Goal: Information Seeking & Learning: Learn about a topic

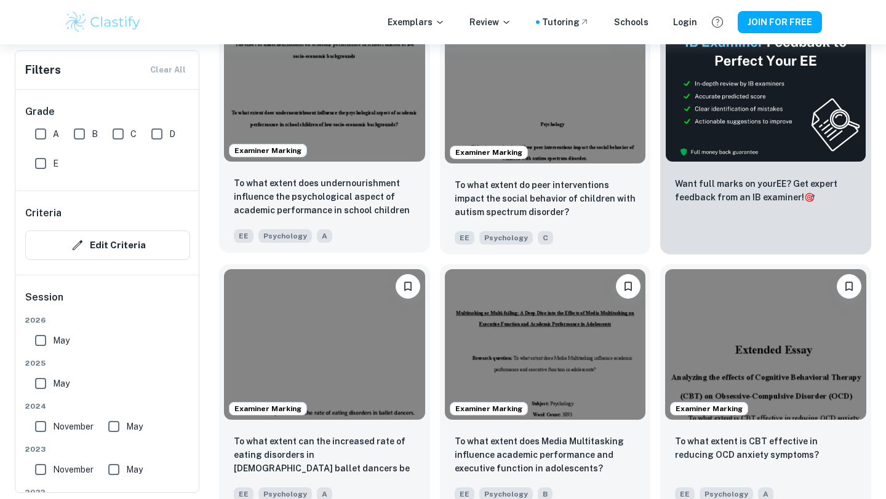
scroll to position [462, 0]
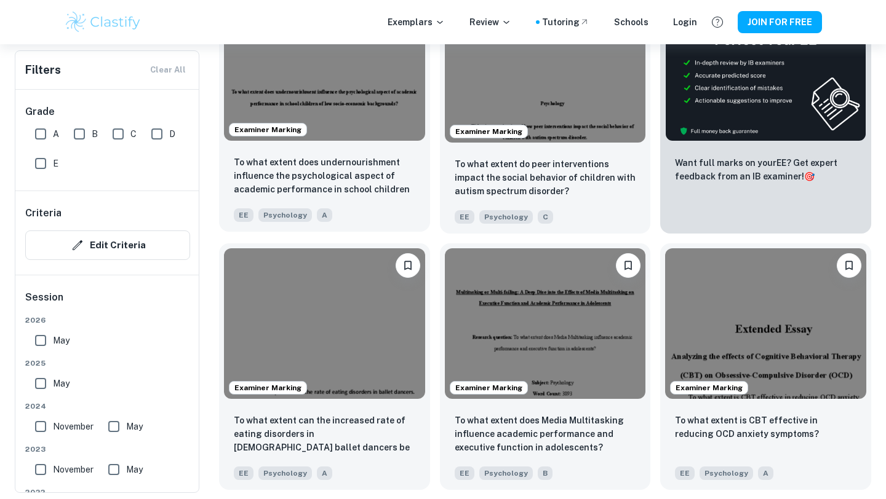
click at [346, 125] on img at bounding box center [324, 65] width 201 height 151
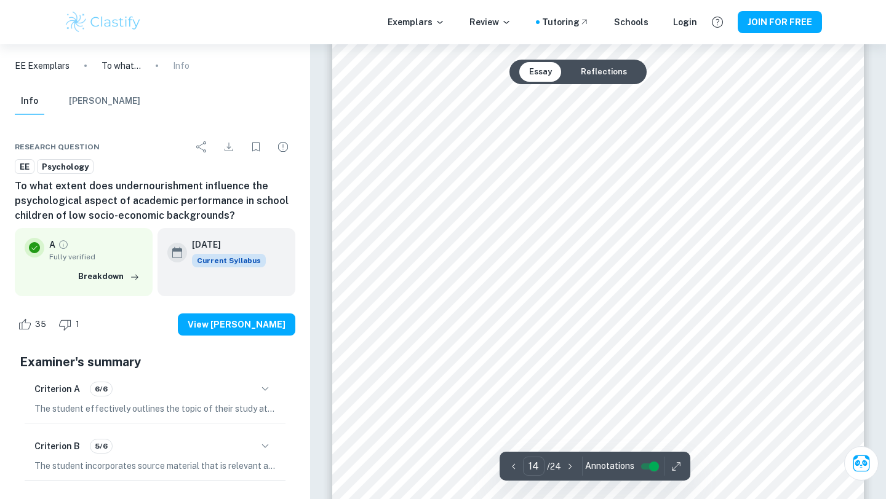
scroll to position [10139, 0]
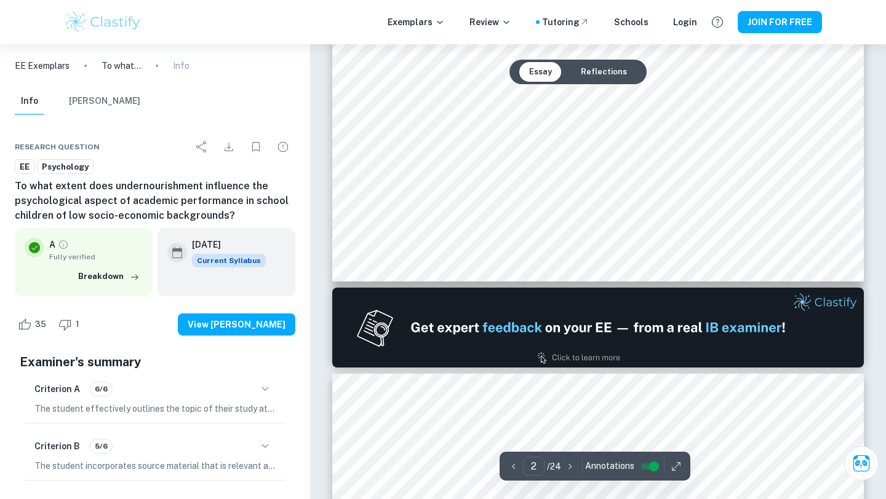
type input "1"
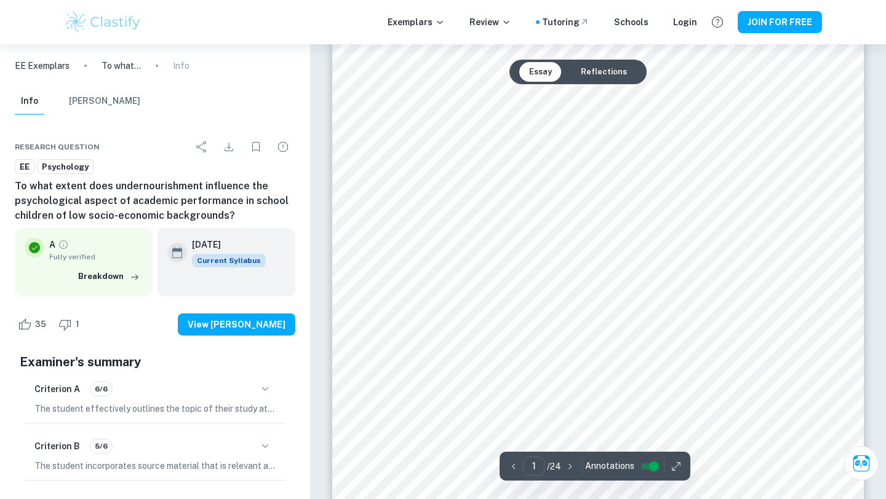
scroll to position [0, 0]
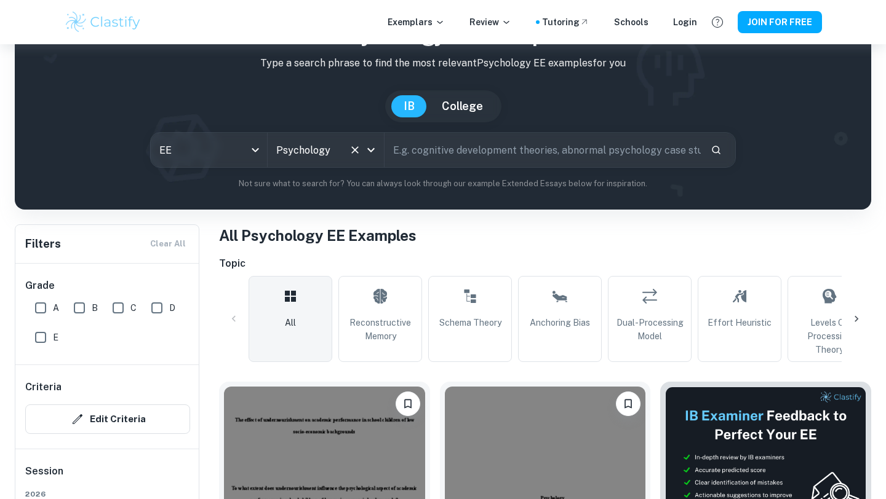
scroll to position [77, 0]
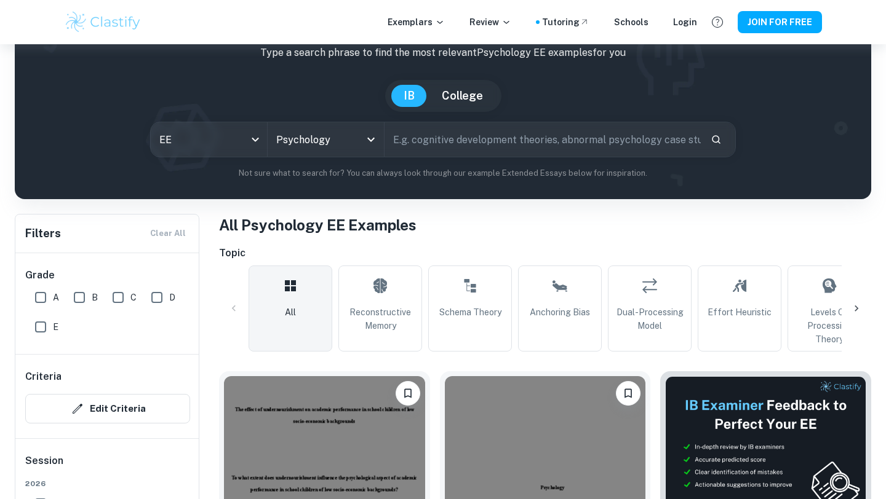
click at [436, 147] on input "text" at bounding box center [542, 139] width 316 height 34
type input "nature nurture"
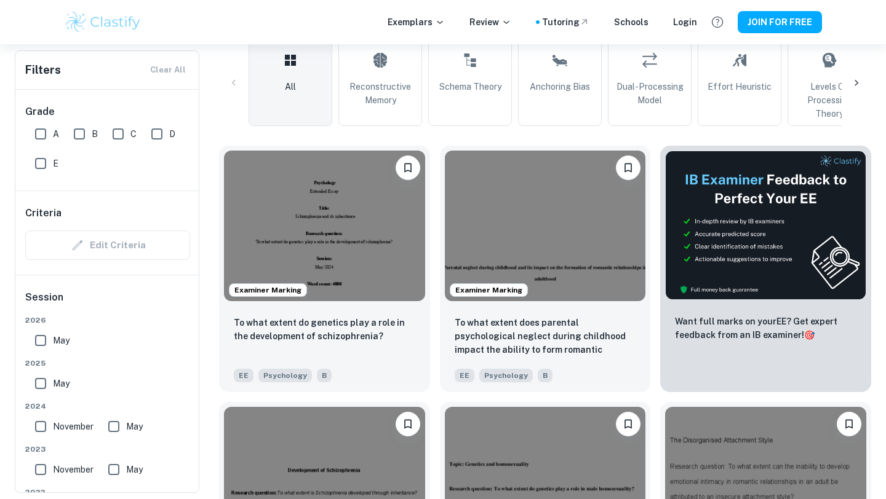
scroll to position [296, 0]
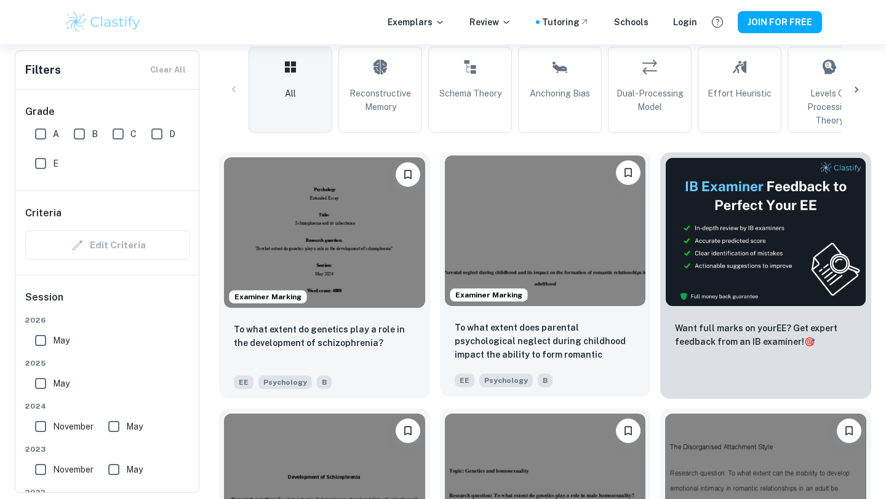
click at [539, 240] on img at bounding box center [545, 231] width 201 height 151
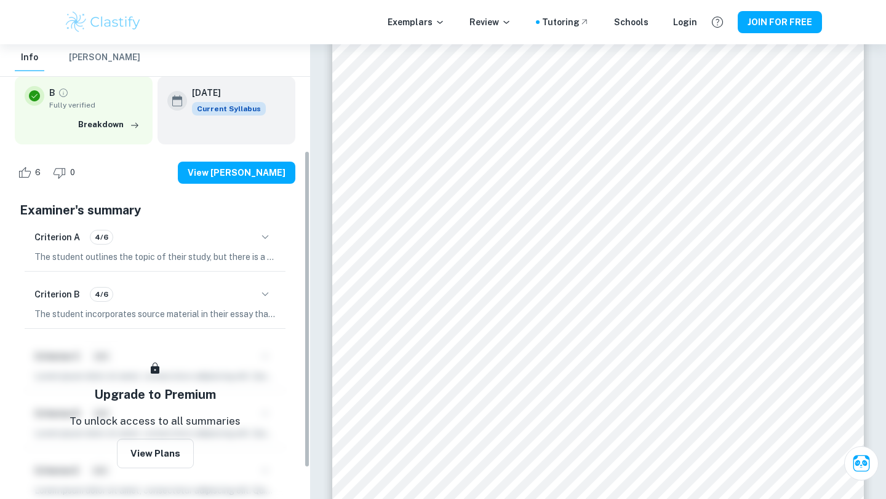
scroll to position [155, 0]
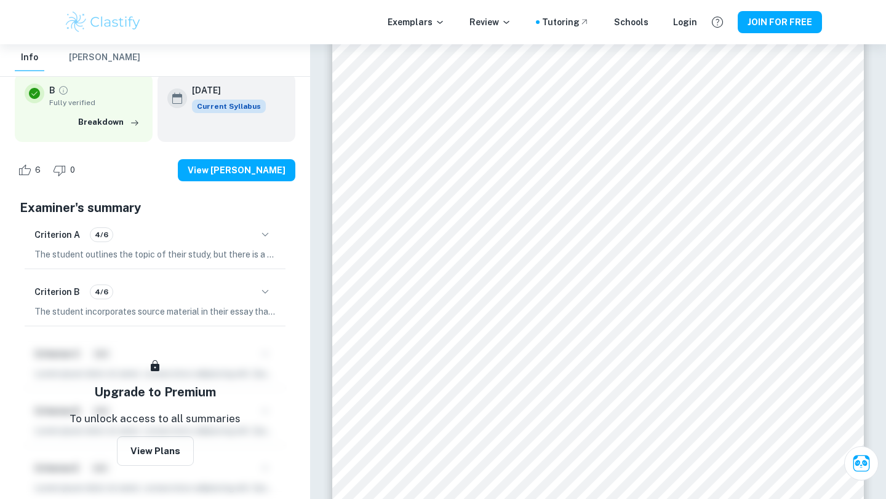
click at [204, 240] on div "Criterion A 4/6" at bounding box center [154, 234] width 241 height 21
click at [247, 239] on div "Criterion A 4/6" at bounding box center [154, 234] width 241 height 21
click at [271, 234] on icon "button" at bounding box center [265, 235] width 15 height 15
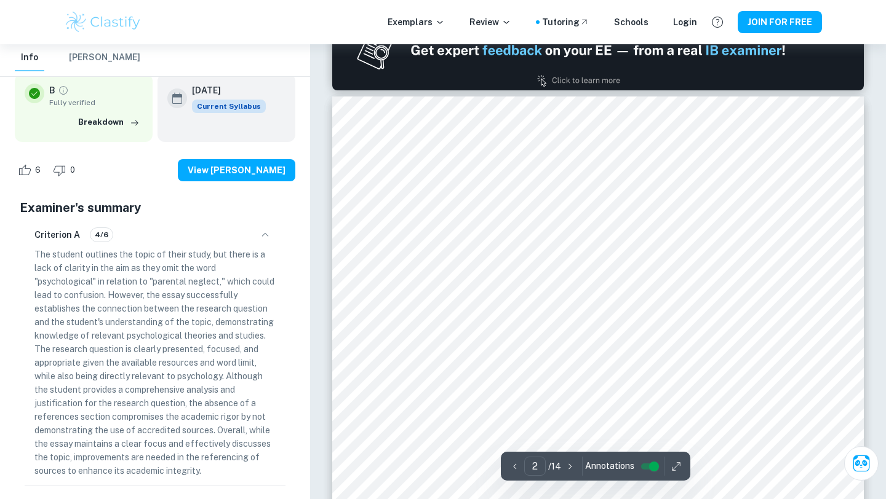
scroll to position [869, 0]
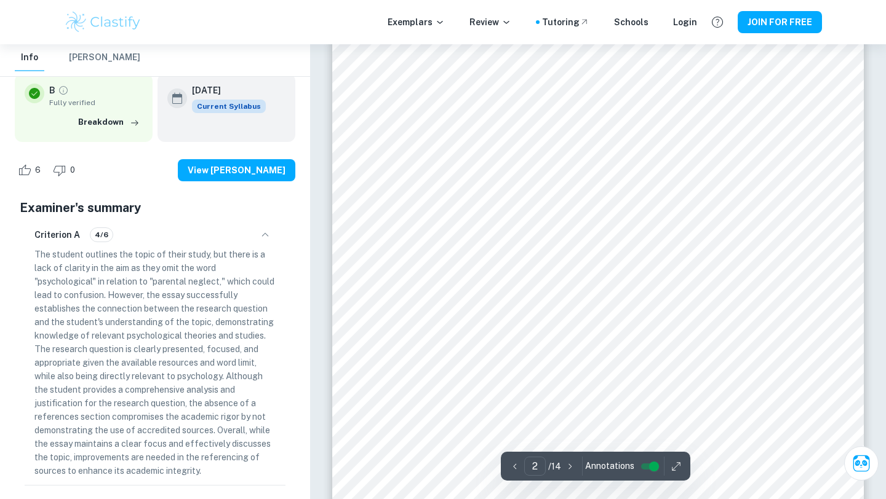
click at [259, 239] on icon "button" at bounding box center [265, 235] width 15 height 15
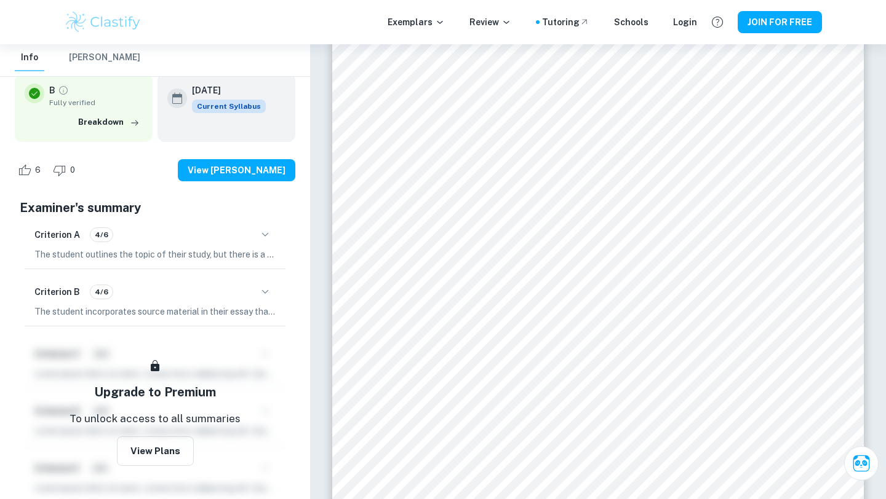
click at [207, 288] on div "Criterion B 4/6" at bounding box center [154, 292] width 241 height 21
click at [239, 290] on div "Criterion B 4/6" at bounding box center [154, 292] width 241 height 21
click at [269, 290] on icon "button" at bounding box center [265, 292] width 15 height 15
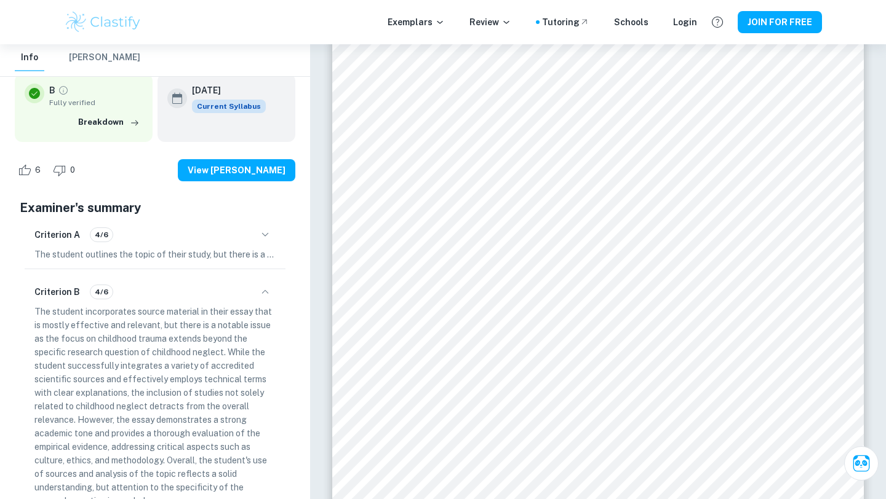
click at [269, 290] on icon "button" at bounding box center [265, 292] width 15 height 15
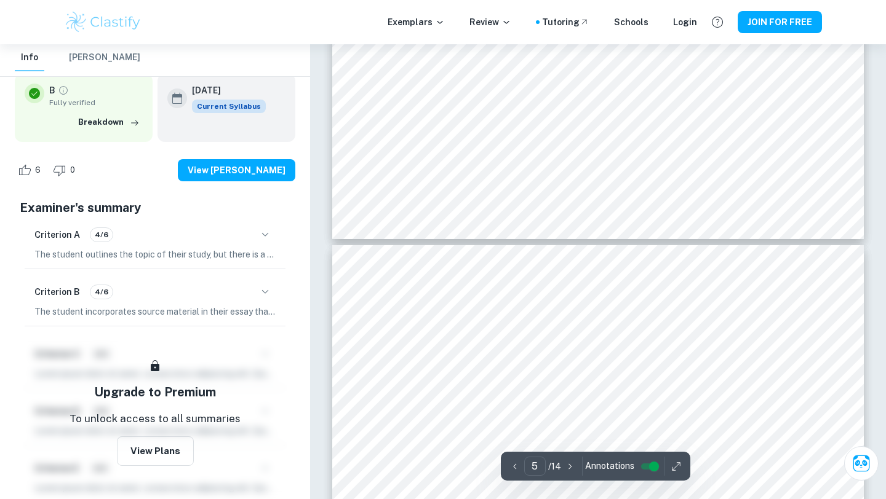
scroll to position [3012, 0]
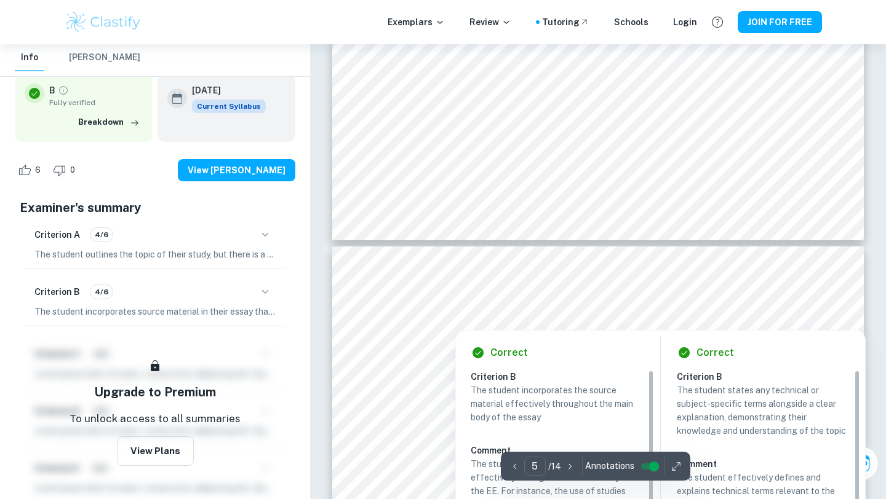
click at [249, 305] on p "The student incorporates source material in their essay that is mostly effectiv…" at bounding box center [154, 312] width 241 height 14
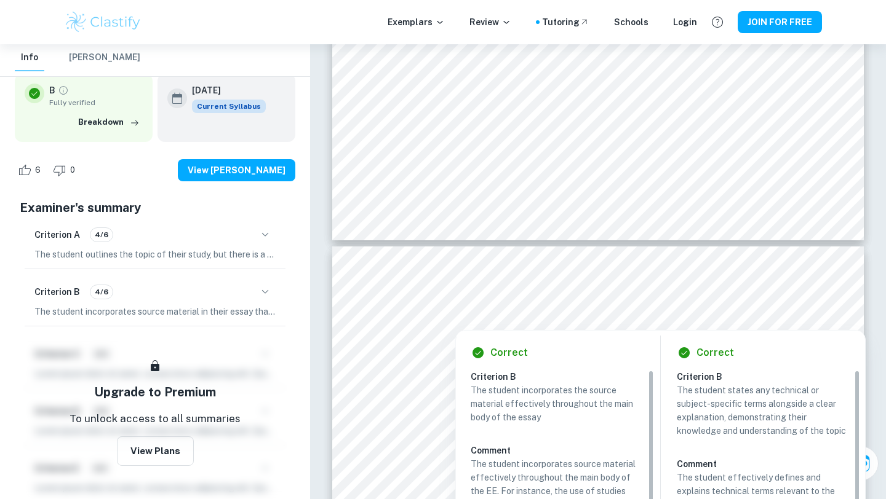
click at [257, 296] on button "button" at bounding box center [265, 292] width 21 height 21
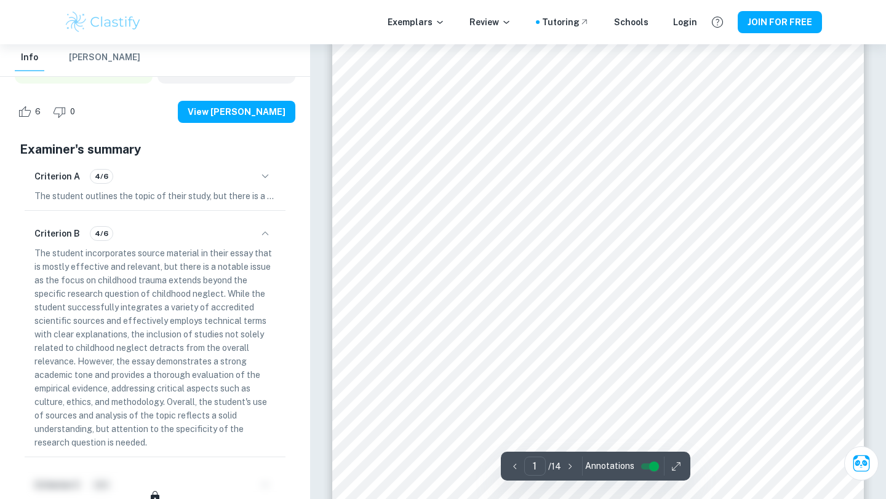
scroll to position [256, 0]
type input "2"
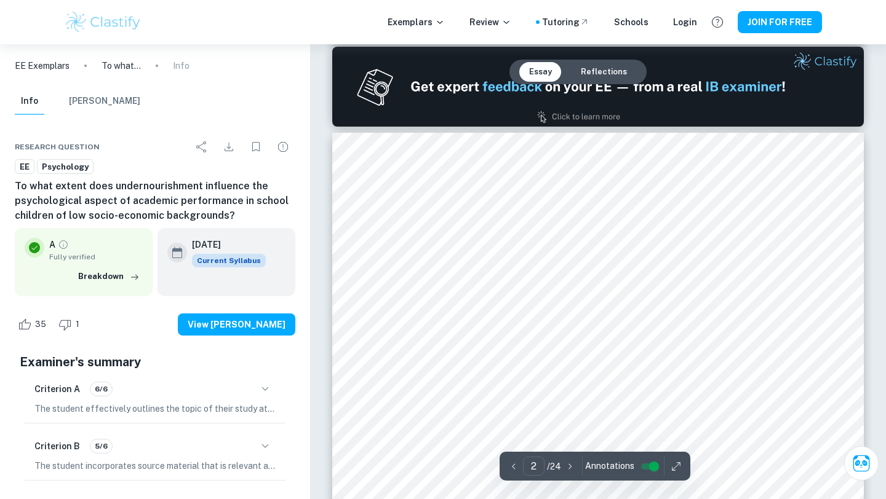
scroll to position [842, 0]
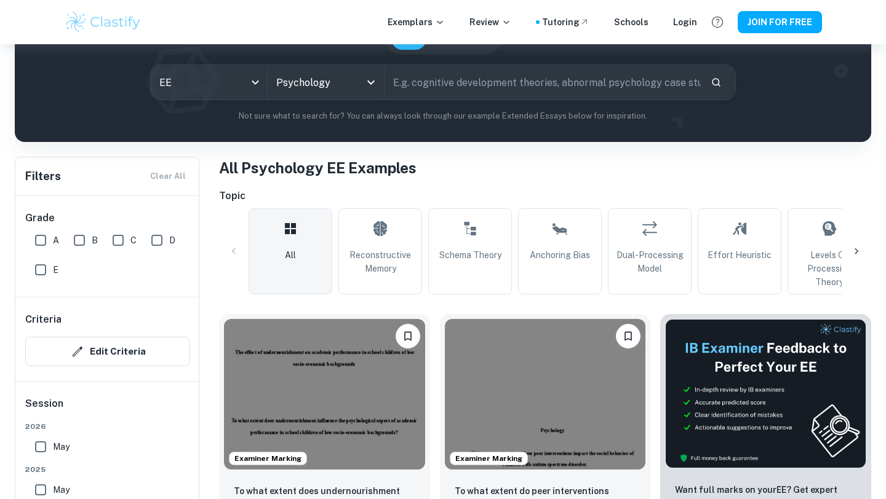
scroll to position [95, 0]
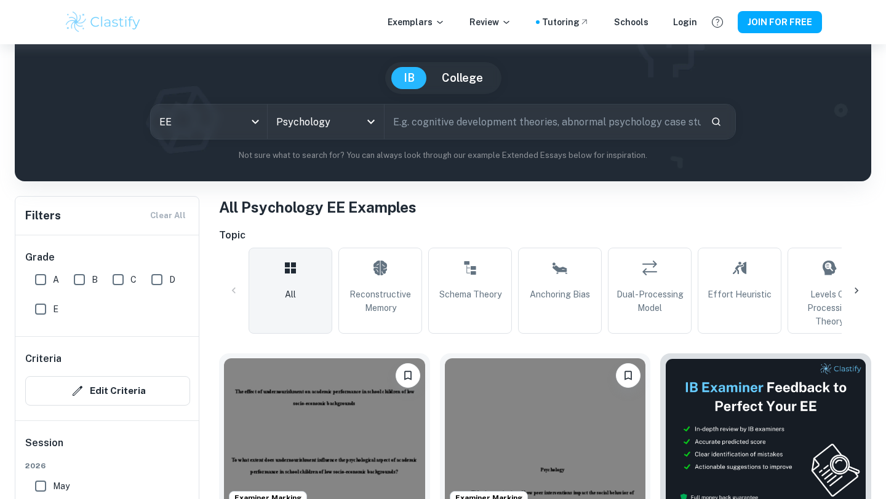
click at [429, 131] on input "text" at bounding box center [542, 122] width 316 height 34
type input "personality"
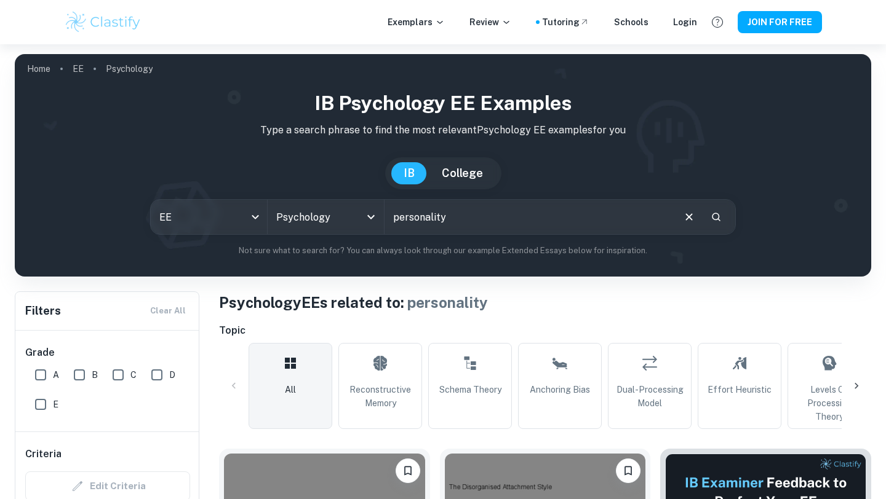
click at [467, 210] on input "personality" at bounding box center [528, 217] width 288 height 34
type input "e"
type input "genetics"
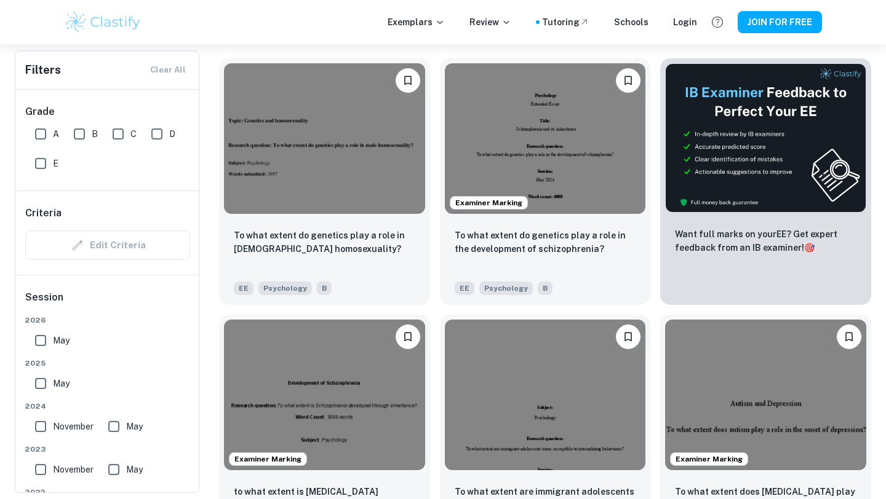
scroll to position [388, 0]
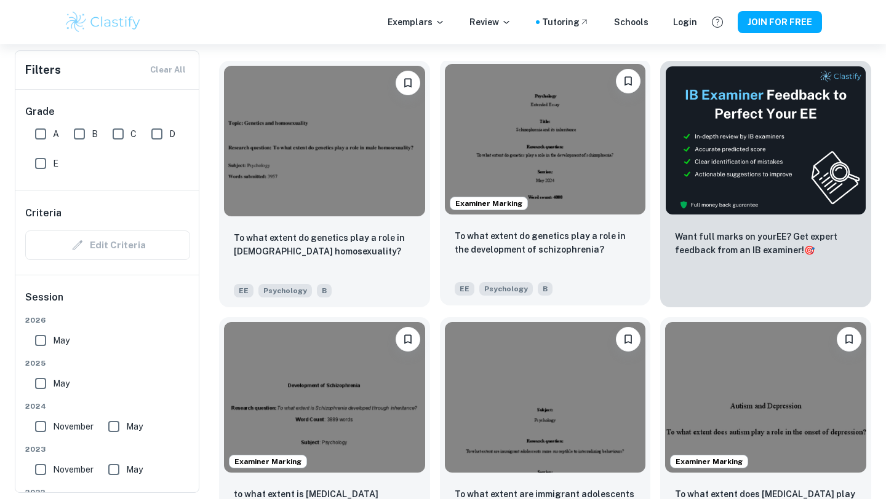
click at [563, 172] on img at bounding box center [545, 139] width 201 height 151
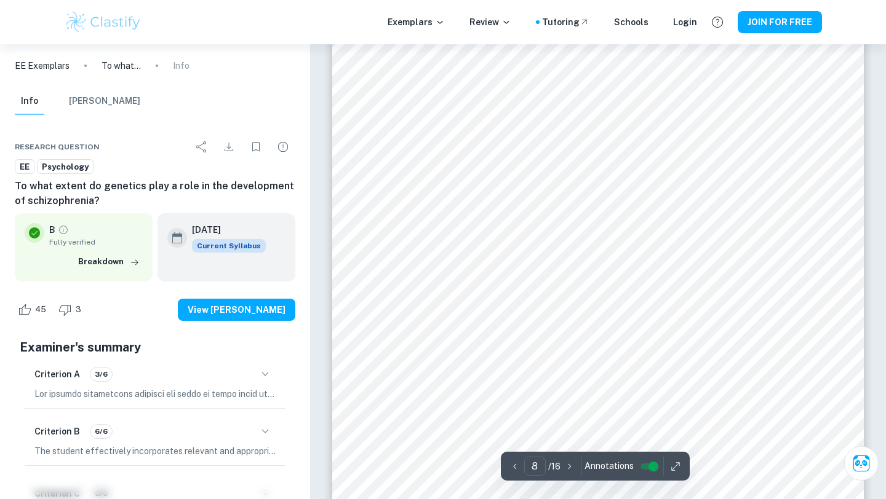
scroll to position [5154, 0]
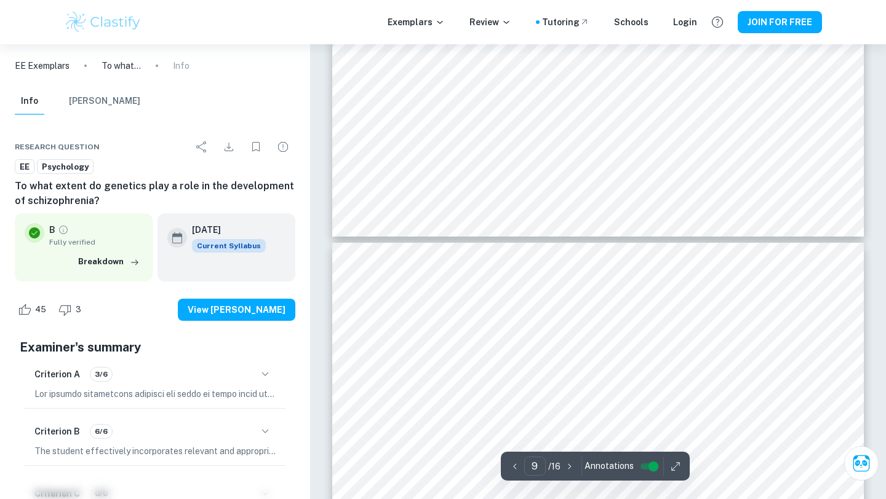
type input "10"
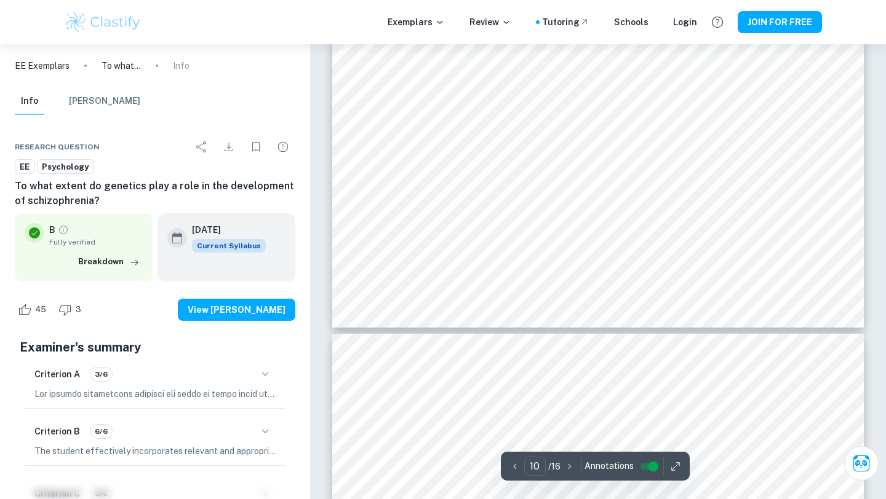
scroll to position [6923, 0]
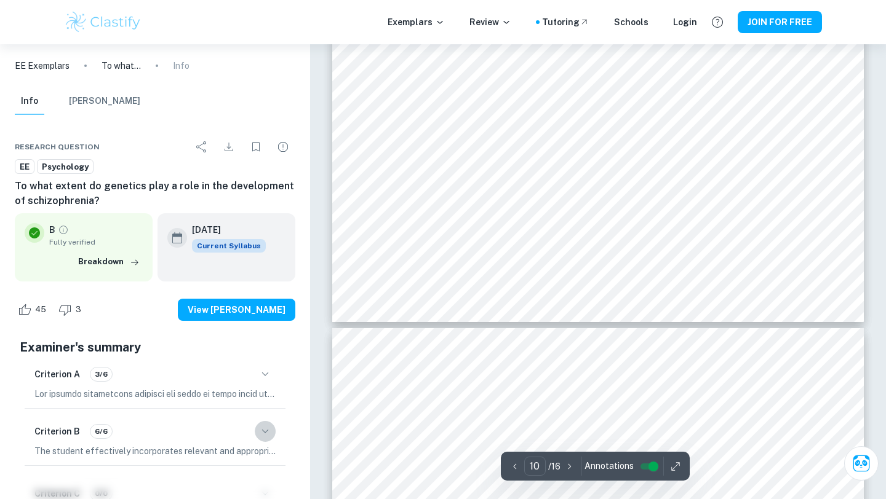
click at [260, 434] on icon "button" at bounding box center [265, 431] width 15 height 15
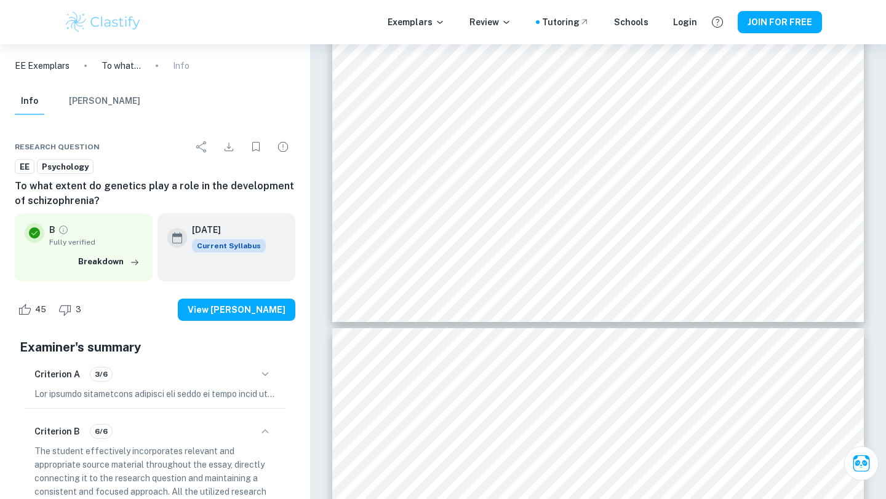
click at [260, 434] on icon "button" at bounding box center [265, 431] width 15 height 15
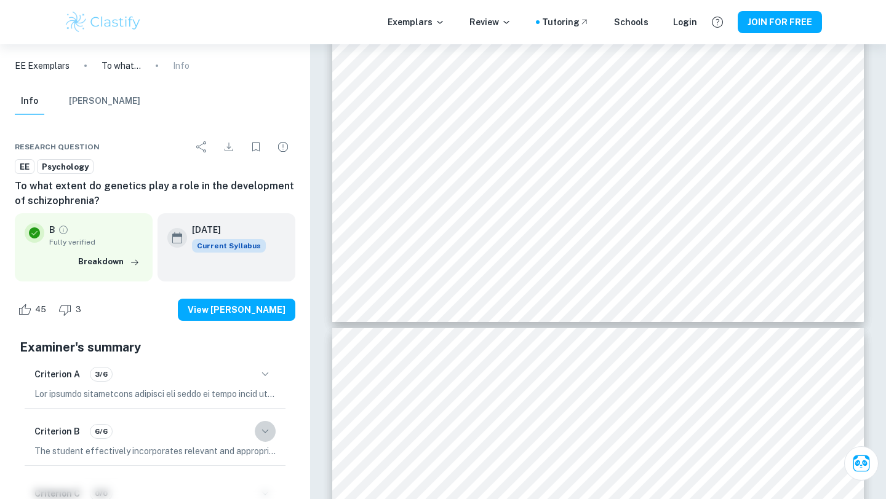
click at [260, 434] on icon "button" at bounding box center [265, 431] width 15 height 15
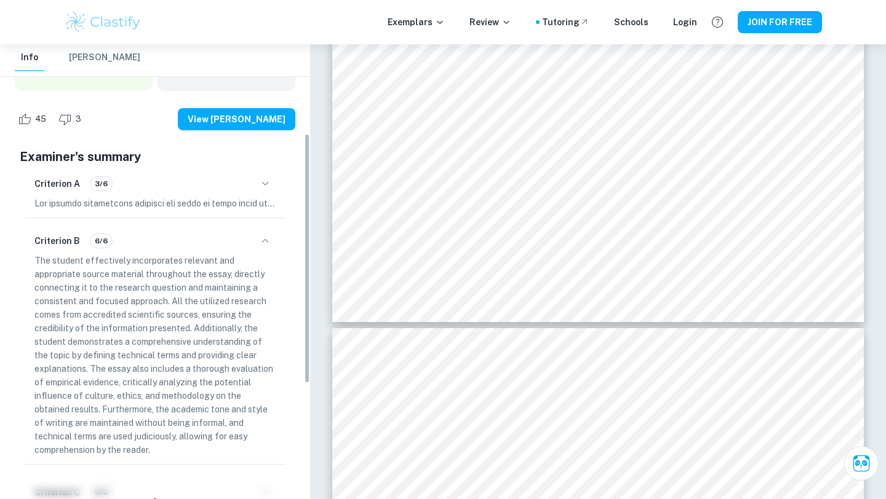
scroll to position [163, 0]
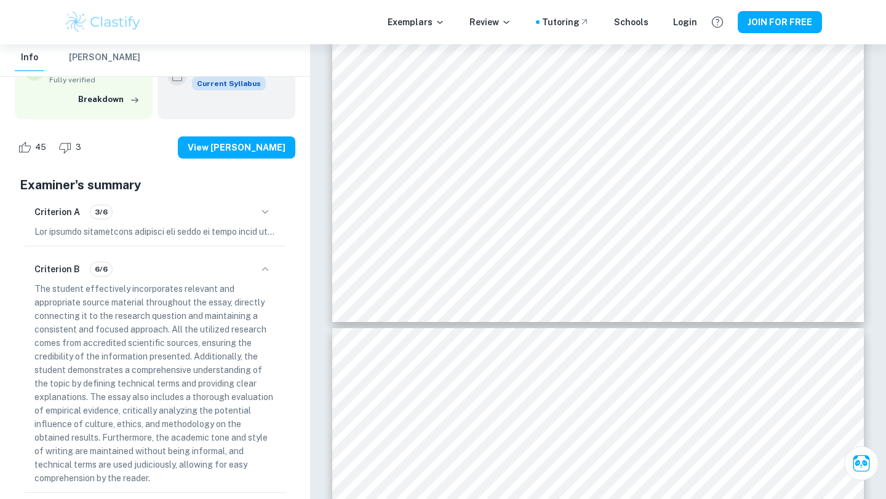
click at [264, 268] on icon "button" at bounding box center [265, 269] width 15 height 15
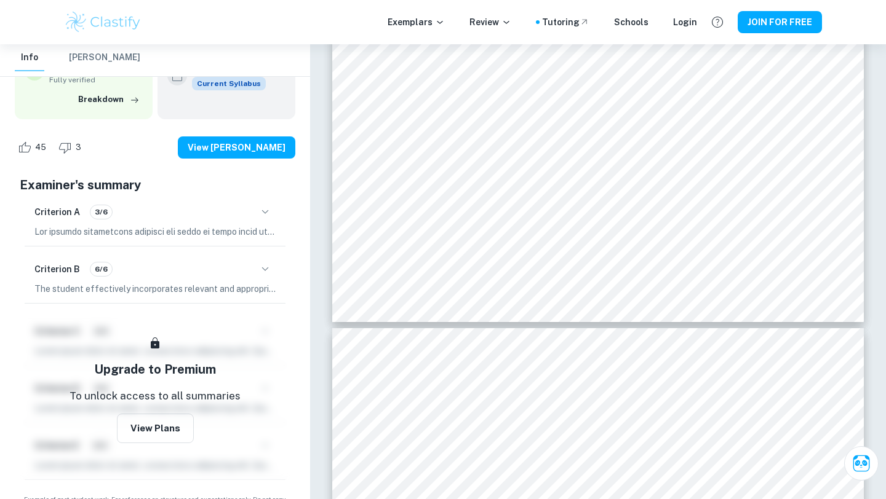
click at [263, 214] on icon "button" at bounding box center [265, 212] width 15 height 15
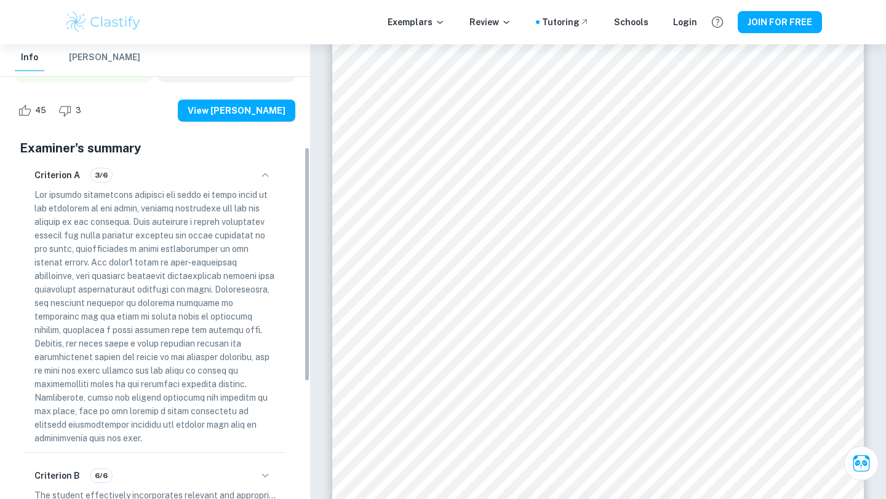
scroll to position [199, 0]
click at [198, 261] on p at bounding box center [154, 317] width 241 height 257
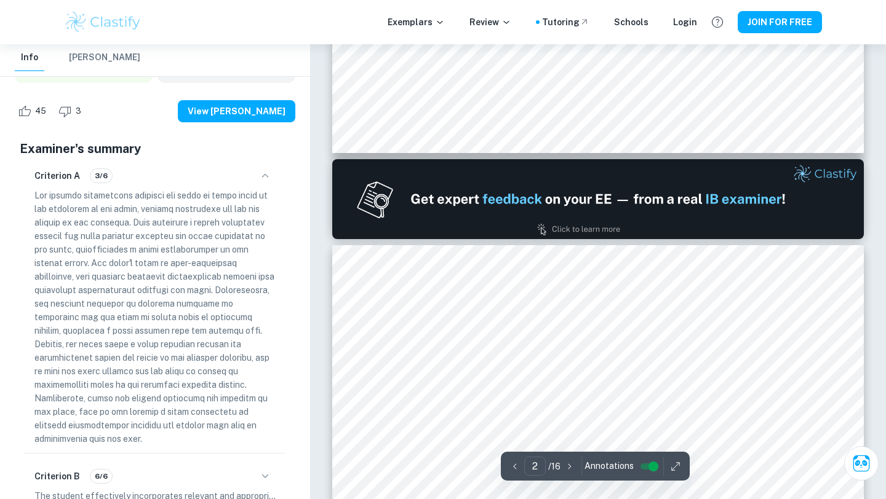
type input "1"
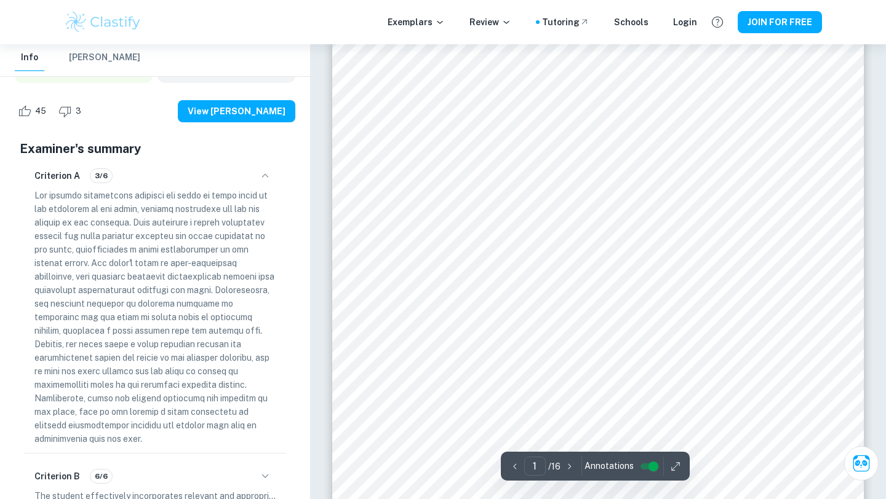
scroll to position [0, 0]
